Goal: Transaction & Acquisition: Purchase product/service

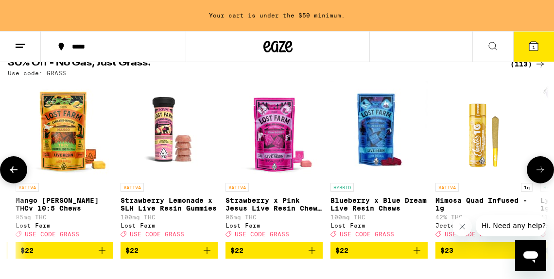
scroll to position [0, 3979]
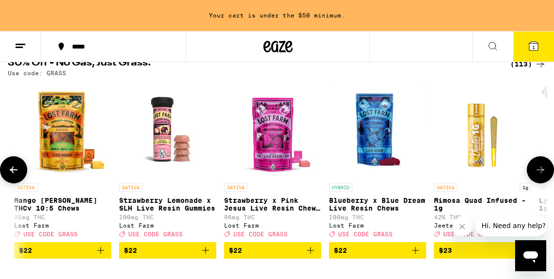
click at [414, 254] on icon "Add to bag" at bounding box center [415, 250] width 7 height 7
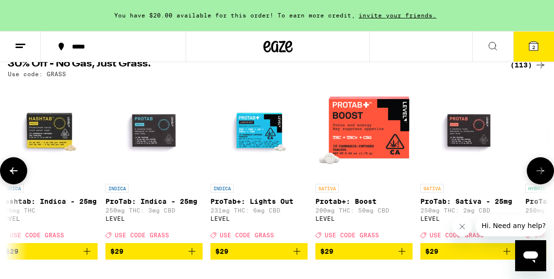
scroll to position [0, 5460]
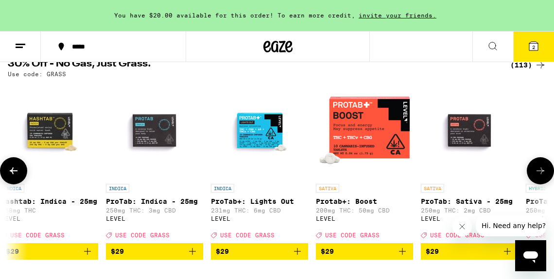
click at [298, 257] on icon "Add to bag" at bounding box center [297, 252] width 12 height 12
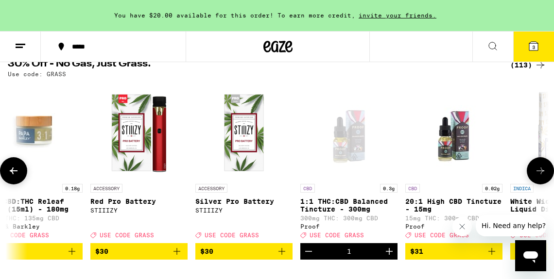
scroll to position [0, 6735]
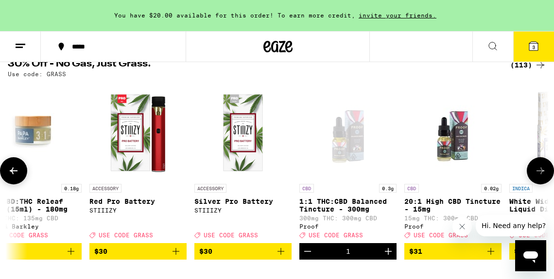
click at [306, 256] on icon "Decrement" at bounding box center [308, 252] width 12 height 12
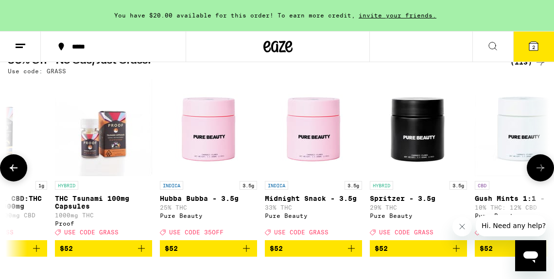
scroll to position [0, 10230]
click at [141, 254] on icon "Add to bag" at bounding box center [142, 249] width 12 height 12
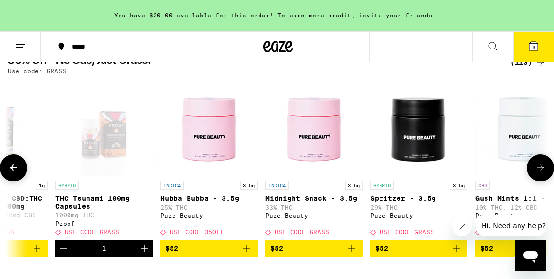
click at [536, 174] on icon at bounding box center [540, 168] width 12 height 12
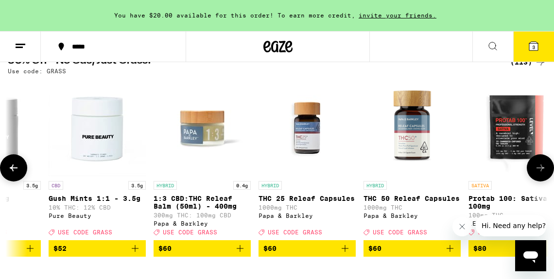
scroll to position [0, 10662]
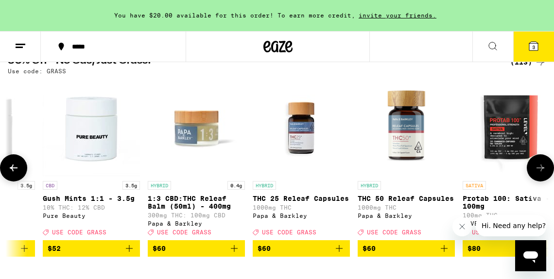
click at [536, 174] on icon at bounding box center [540, 168] width 12 height 12
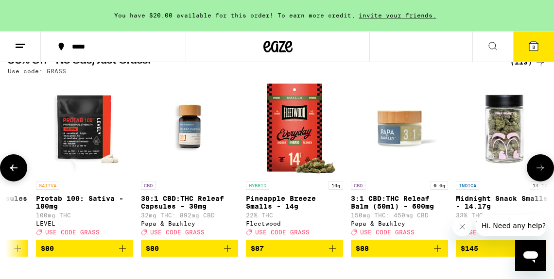
scroll to position [0, 11094]
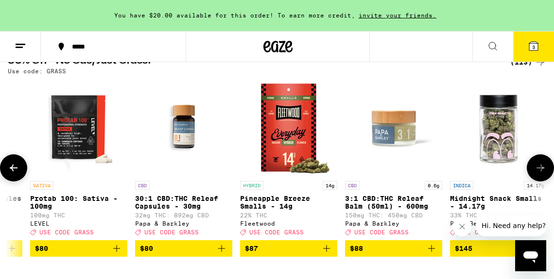
click at [15, 168] on icon at bounding box center [14, 168] width 12 height 12
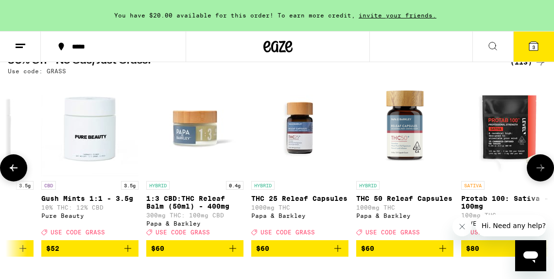
scroll to position [0, 10662]
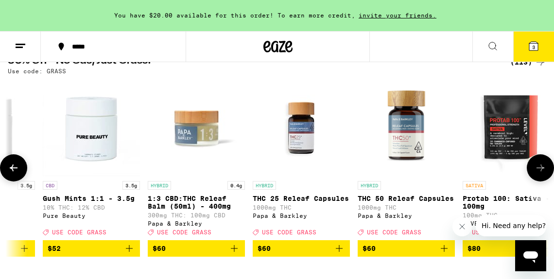
click at [540, 172] on icon at bounding box center [540, 168] width 12 height 12
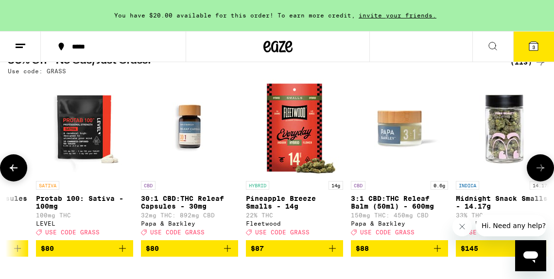
scroll to position [0, 11094]
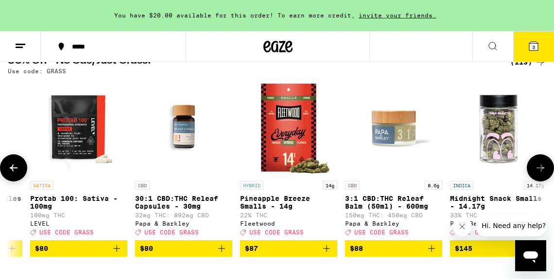
click at [540, 172] on icon at bounding box center [540, 168] width 12 height 12
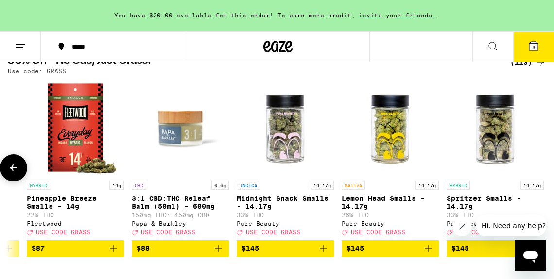
scroll to position [0, 11313]
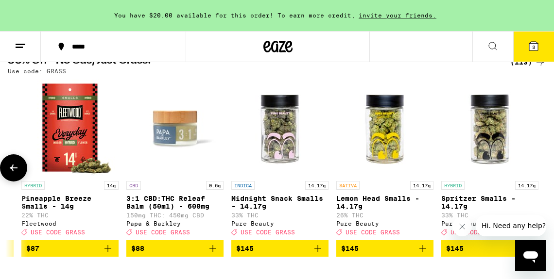
click at [540, 172] on div at bounding box center [539, 167] width 27 height 27
click at [5, 168] on button at bounding box center [13, 167] width 27 height 27
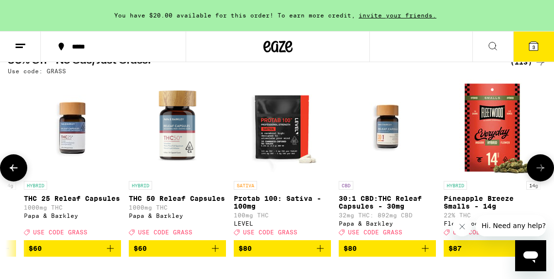
scroll to position [0, 10881]
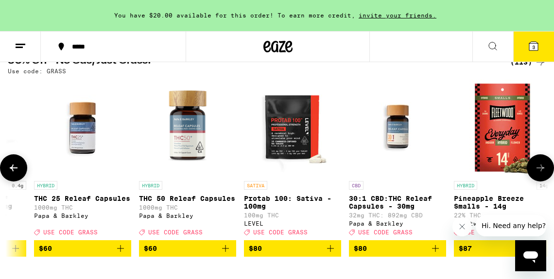
click at [5, 168] on button at bounding box center [13, 167] width 27 height 27
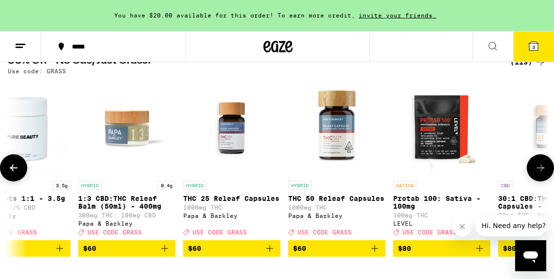
click at [5, 168] on button at bounding box center [13, 167] width 27 height 27
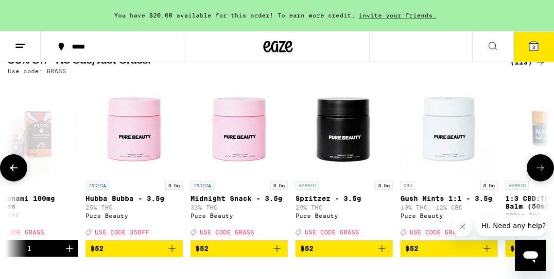
click at [5, 168] on button at bounding box center [13, 167] width 27 height 27
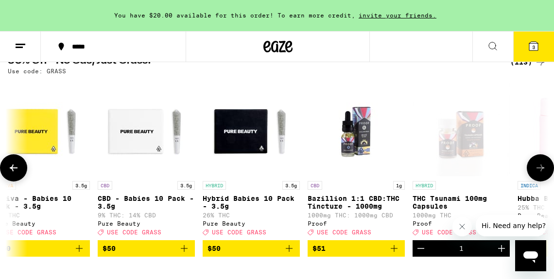
scroll to position [0, 9873]
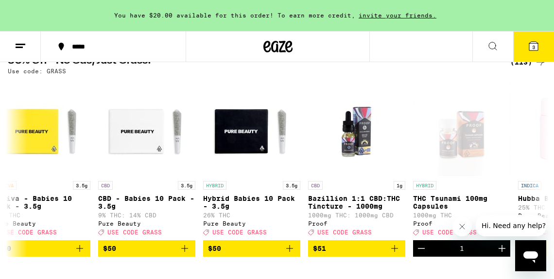
click at [537, 47] on icon at bounding box center [533, 46] width 9 height 9
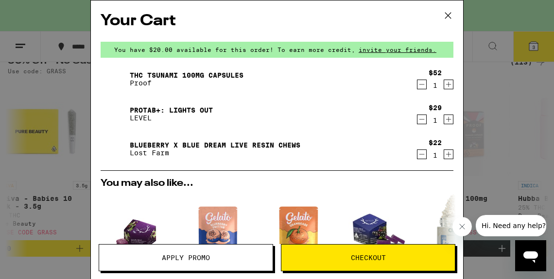
click at [201, 259] on span "Apply Promo" at bounding box center [186, 257] width 48 height 7
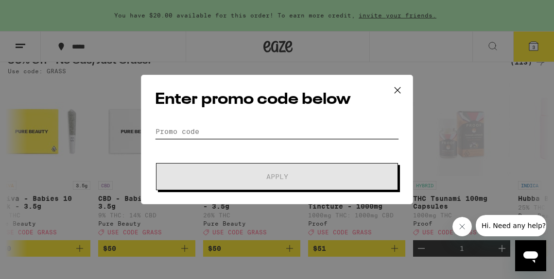
click at [209, 133] on input "Promo Code" at bounding box center [277, 131] width 244 height 15
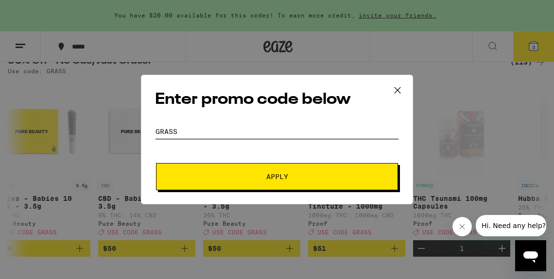
type input "grass"
click at [246, 190] on button "Apply" at bounding box center [277, 176] width 242 height 27
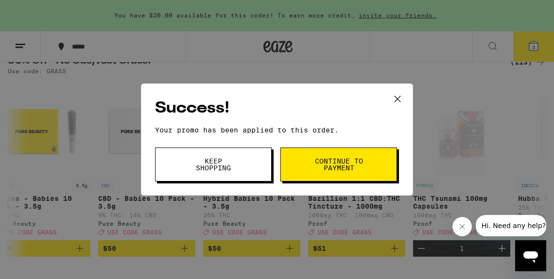
click at [222, 169] on span "Keep Shopping" at bounding box center [213, 165] width 50 height 14
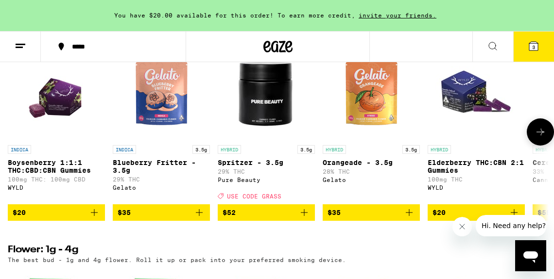
scroll to position [819, 0]
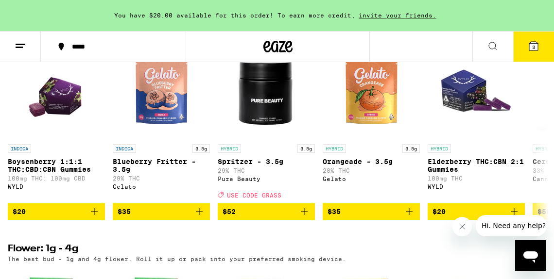
click at [493, 40] on icon at bounding box center [493, 46] width 12 height 12
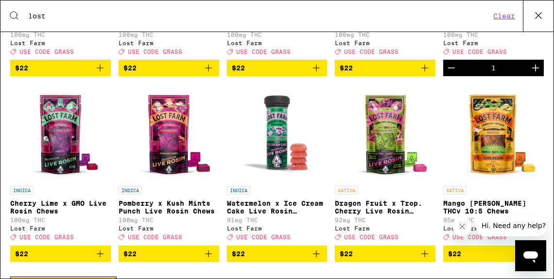
scroll to position [354, 0]
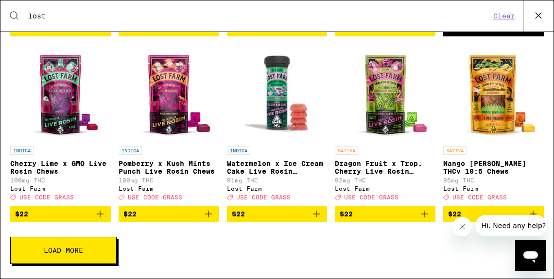
type input "lost"
click at [47, 250] on span "Load More" at bounding box center [63, 250] width 39 height 7
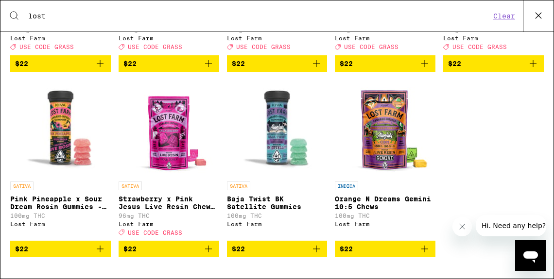
scroll to position [509, 0]
click at [423, 248] on icon "Add to bag" at bounding box center [425, 249] width 12 height 12
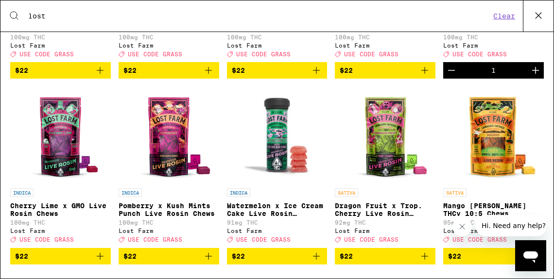
scroll to position [301, 0]
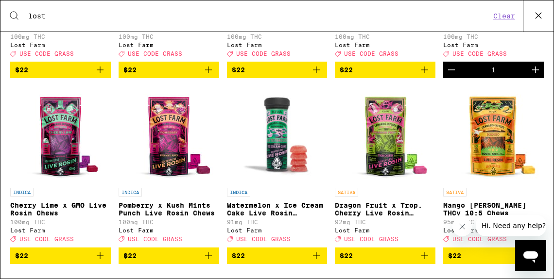
click at [207, 259] on icon "Add to bag" at bounding box center [208, 255] width 7 height 7
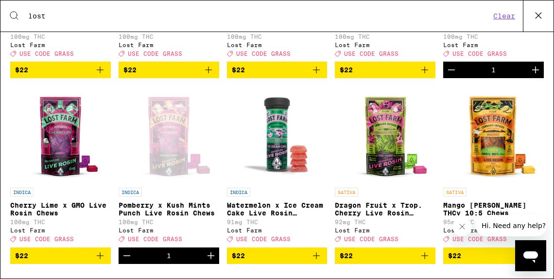
click at [538, 15] on icon at bounding box center [538, 16] width 6 height 6
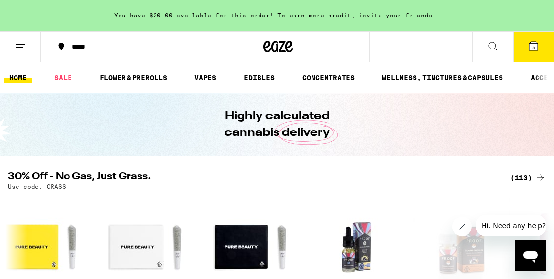
click at [531, 45] on icon at bounding box center [533, 46] width 9 height 9
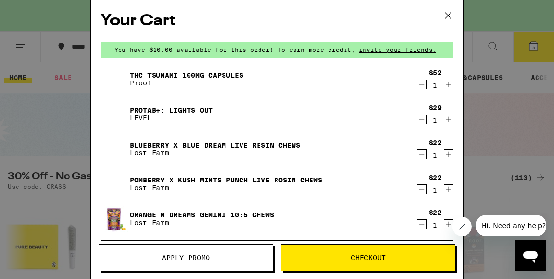
click at [168, 75] on link "THC Tsunami 100mg Capsules" at bounding box center [187, 75] width 114 height 8
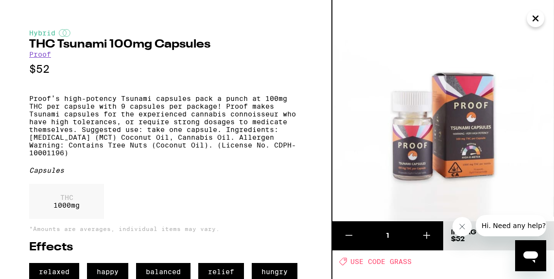
scroll to position [17, 0]
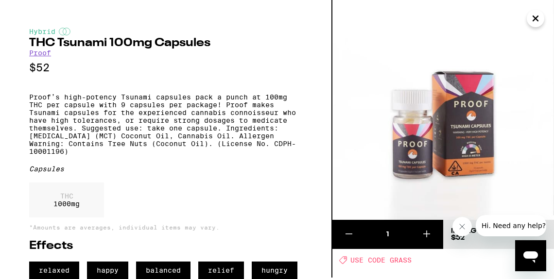
click at [352, 234] on icon at bounding box center [348, 234] width 7 height 0
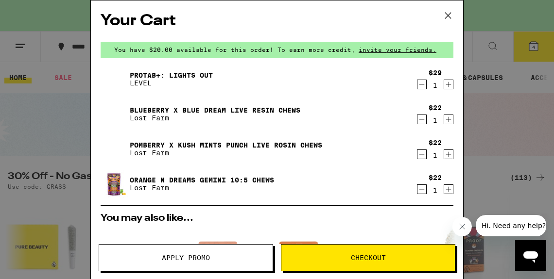
click at [448, 16] on icon at bounding box center [447, 15] width 15 height 15
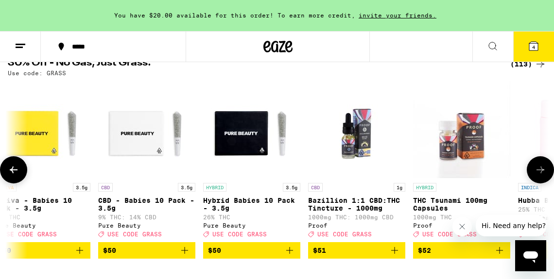
scroll to position [123, 0]
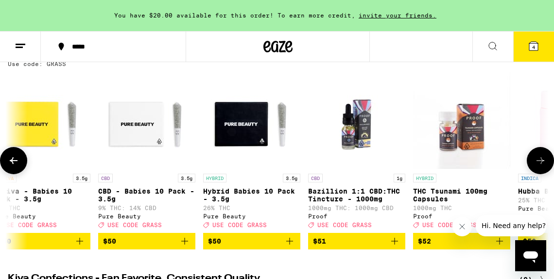
click at [393, 245] on icon "Add to bag" at bounding box center [394, 241] width 7 height 7
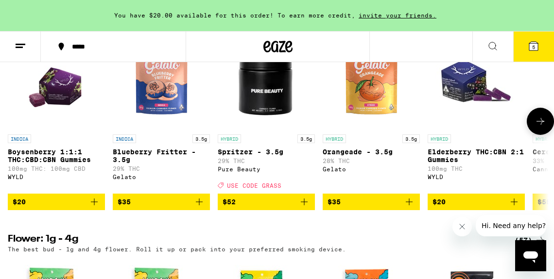
scroll to position [827, 0]
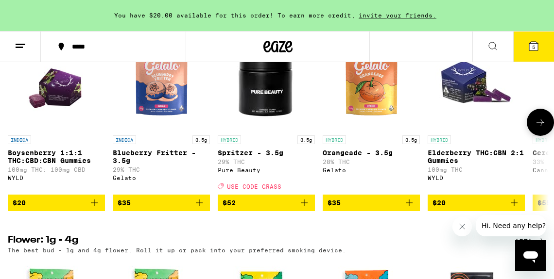
click at [537, 128] on icon at bounding box center [540, 123] width 12 height 12
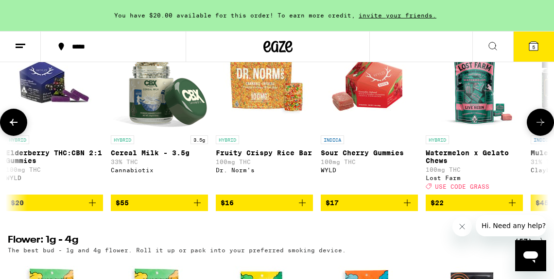
scroll to position [0, 432]
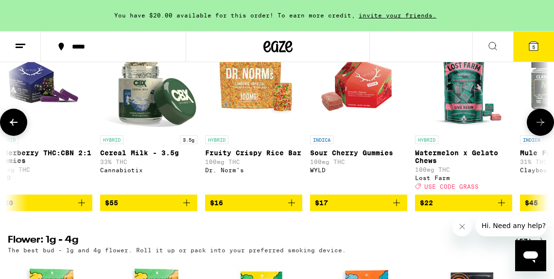
click at [537, 128] on icon at bounding box center [540, 123] width 12 height 12
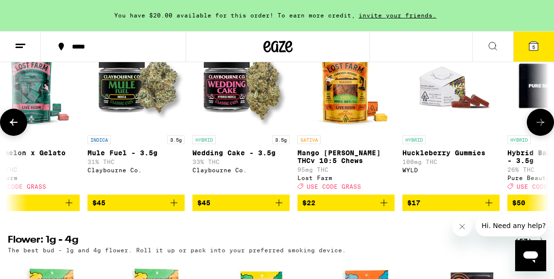
click at [537, 128] on icon at bounding box center [540, 123] width 12 height 12
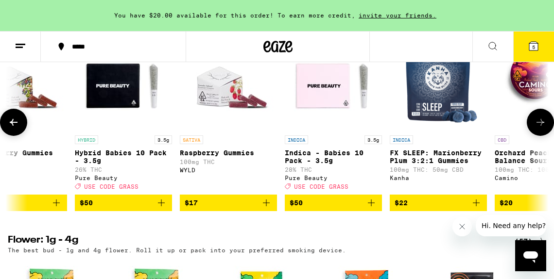
click at [537, 128] on icon at bounding box center [540, 123] width 12 height 12
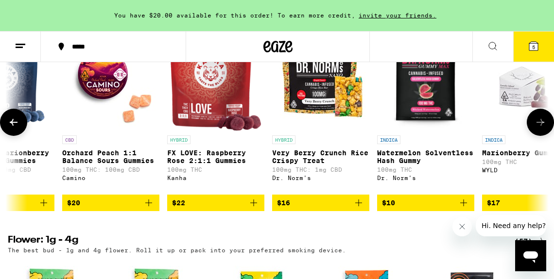
click at [537, 128] on icon at bounding box center [540, 123] width 12 height 12
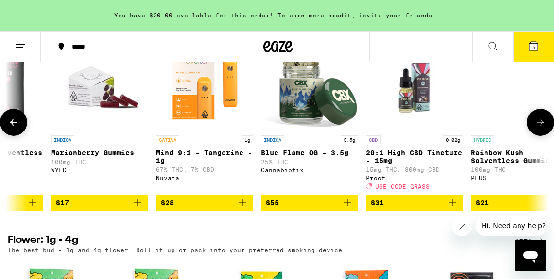
scroll to position [0, 2161]
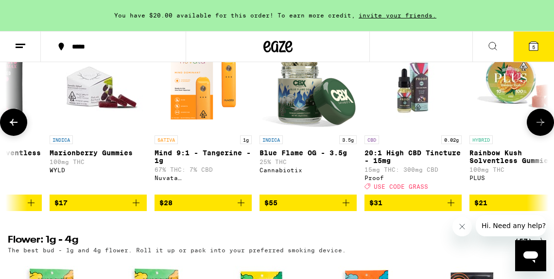
click at [537, 128] on icon at bounding box center [540, 123] width 12 height 12
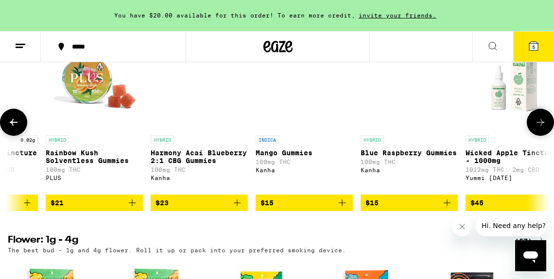
scroll to position [0, 2593]
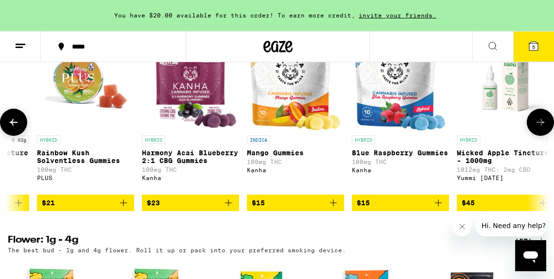
click at [537, 128] on icon at bounding box center [540, 123] width 12 height 12
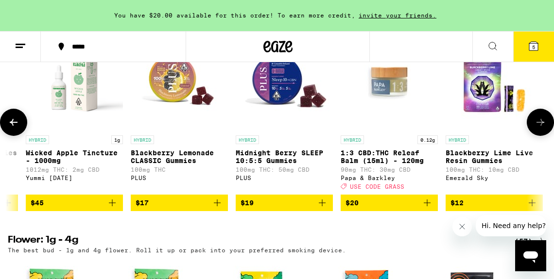
scroll to position [0, 3025]
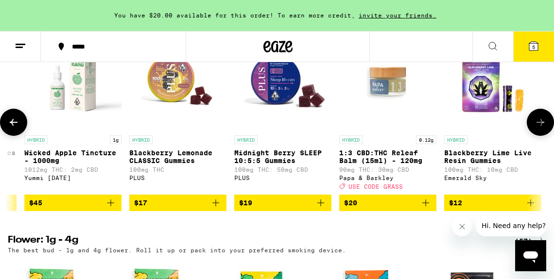
click at [13, 128] on icon at bounding box center [14, 123] width 12 height 12
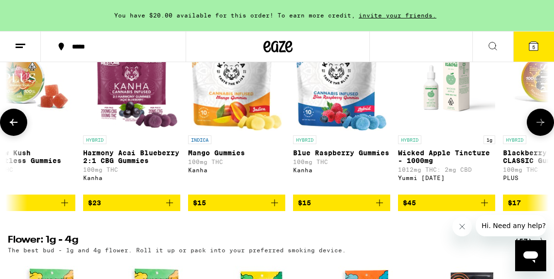
click at [13, 128] on icon at bounding box center [14, 123] width 12 height 12
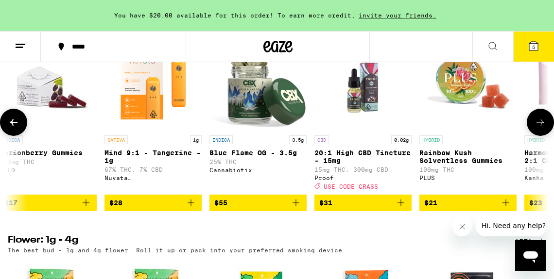
click at [13, 128] on icon at bounding box center [14, 123] width 12 height 12
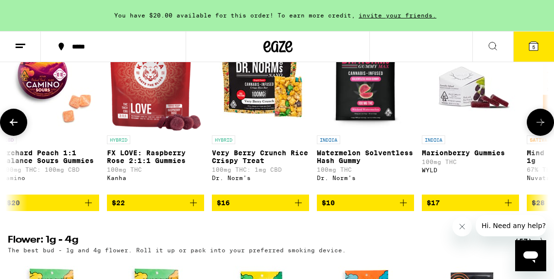
scroll to position [0, 1778]
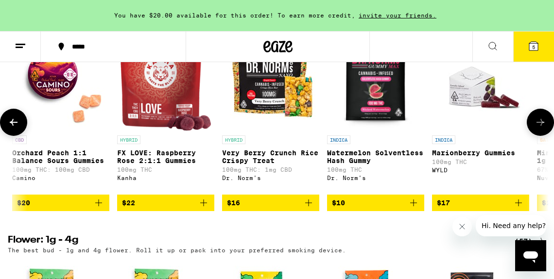
click at [13, 128] on icon at bounding box center [14, 123] width 12 height 12
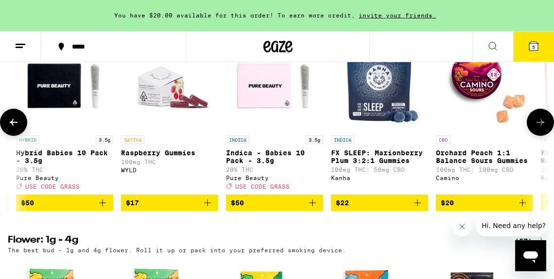
scroll to position [0, 1346]
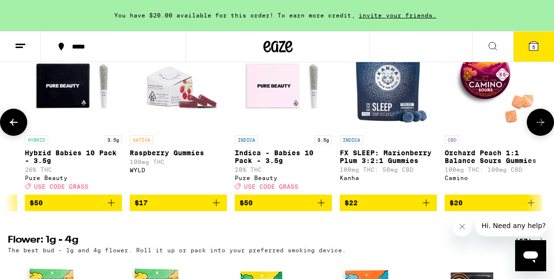
click at [13, 128] on icon at bounding box center [14, 123] width 12 height 12
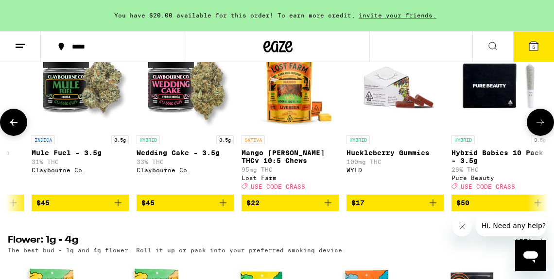
scroll to position [0, 914]
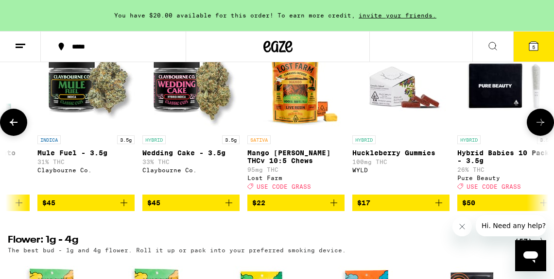
click at [13, 128] on icon at bounding box center [14, 123] width 12 height 12
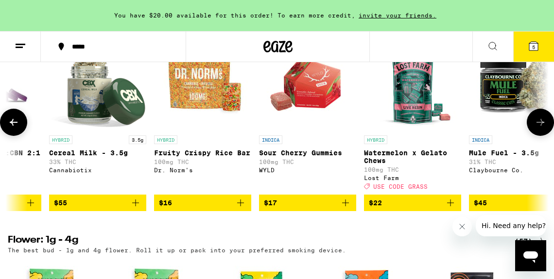
scroll to position [0, 482]
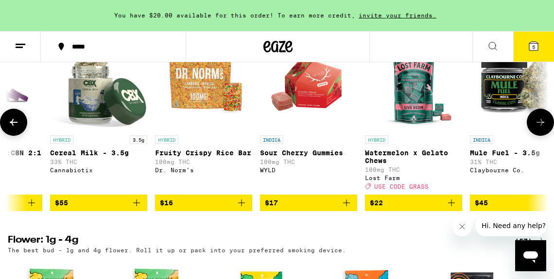
click at [135, 206] on icon "Add to bag" at bounding box center [136, 203] width 7 height 7
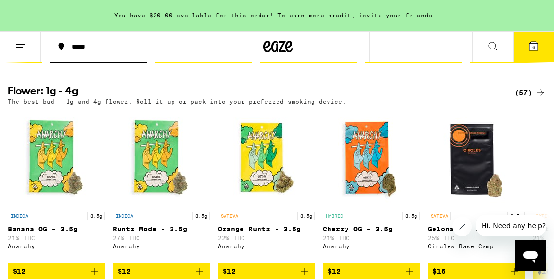
scroll to position [977, 0]
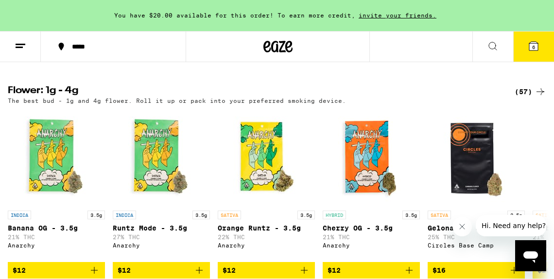
click at [536, 49] on icon at bounding box center [533, 46] width 9 height 9
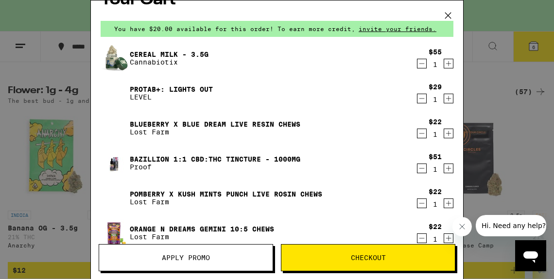
scroll to position [21, 0]
click at [420, 97] on icon "Decrement" at bounding box center [421, 98] width 9 height 12
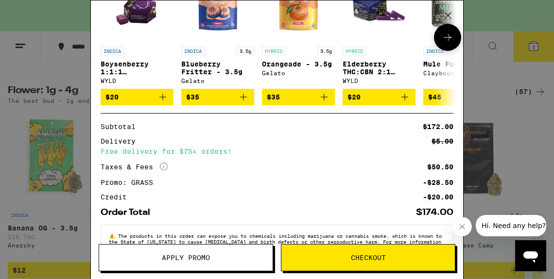
scroll to position [324, 0]
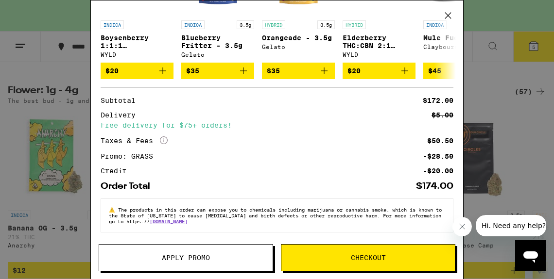
click at [304, 253] on button "Checkout" at bounding box center [368, 257] width 174 height 27
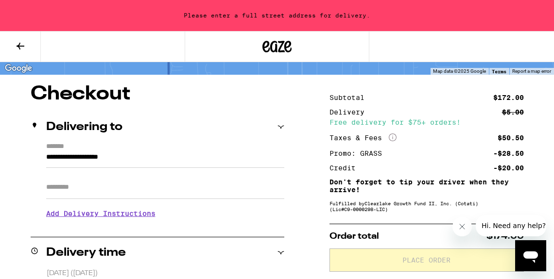
scroll to position [58, 0]
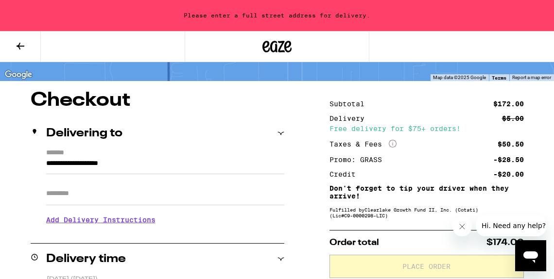
click at [67, 169] on input "**********" at bounding box center [165, 166] width 238 height 17
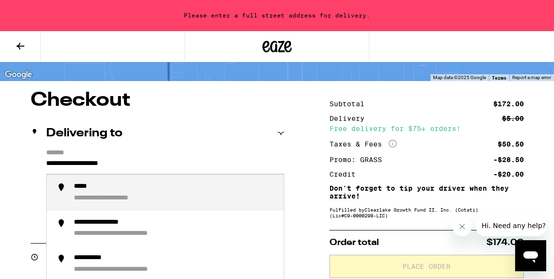
click at [55, 163] on input "**********" at bounding box center [165, 166] width 238 height 17
click at [54, 165] on input "**********" at bounding box center [165, 166] width 238 height 17
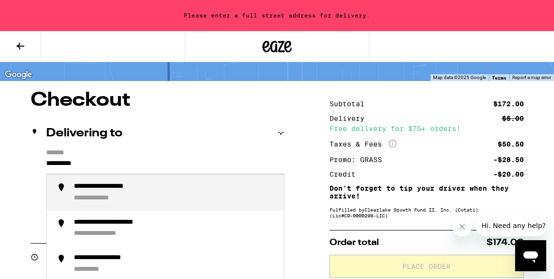
click at [85, 188] on div "**********" at bounding box center [118, 187] width 88 height 9
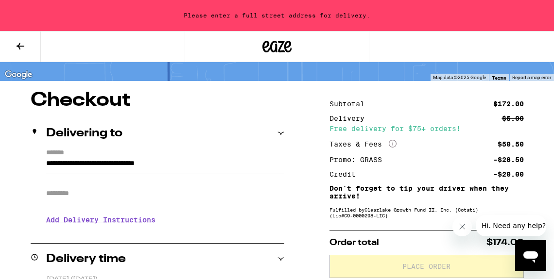
type input "**********"
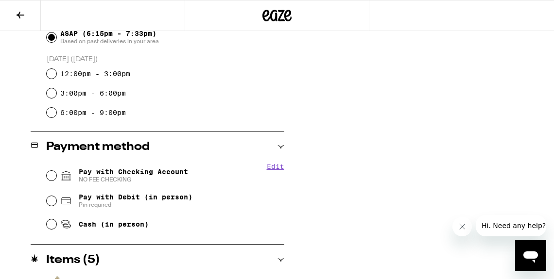
scroll to position [290, 0]
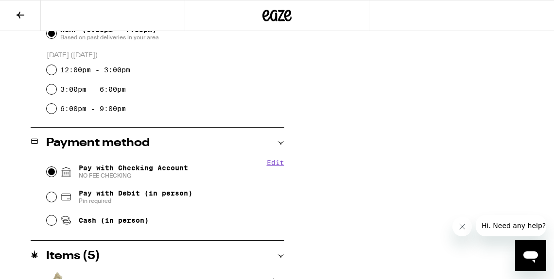
click at [49, 173] on input "Pay with Checking Account NO FEE CHECKING" at bounding box center [52, 172] width 10 height 10
radio input "true"
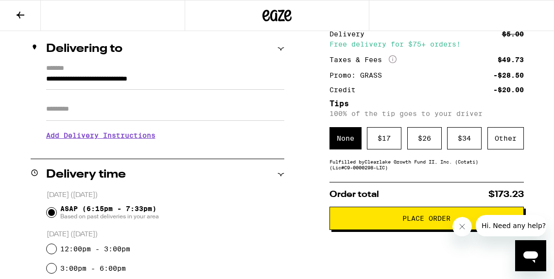
scroll to position [116, 0]
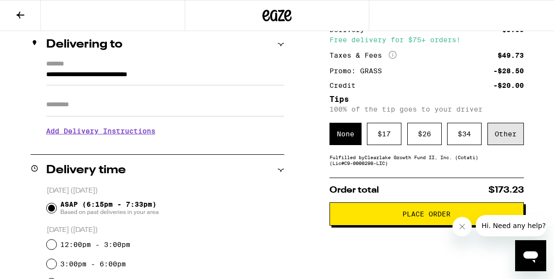
click at [504, 135] on div "Other" at bounding box center [505, 134] width 36 height 22
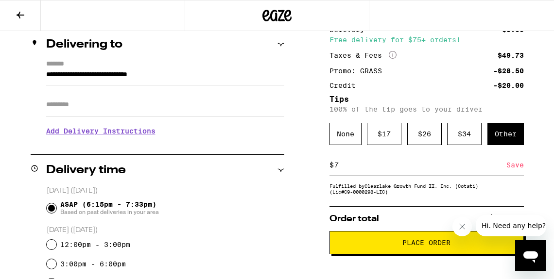
type input "7"
click at [513, 168] on div "Save" at bounding box center [514, 164] width 17 height 21
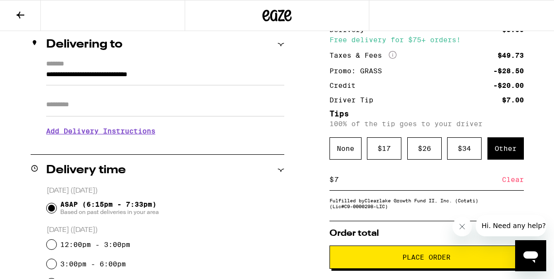
click at [395, 268] on button "Place Order" at bounding box center [426, 257] width 194 height 23
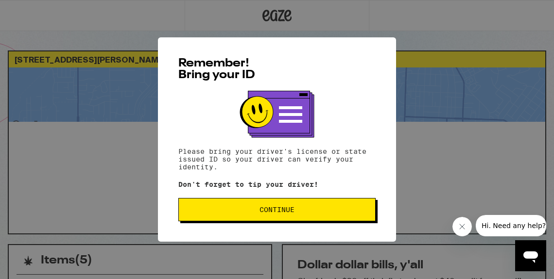
click at [279, 212] on span "Continue" at bounding box center [276, 209] width 35 height 7
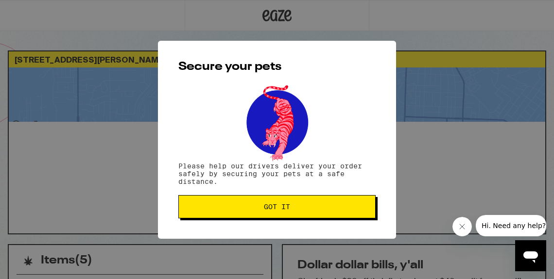
click at [279, 210] on span "Got it" at bounding box center [277, 206] width 26 height 7
